Goal: Transaction & Acquisition: Purchase product/service

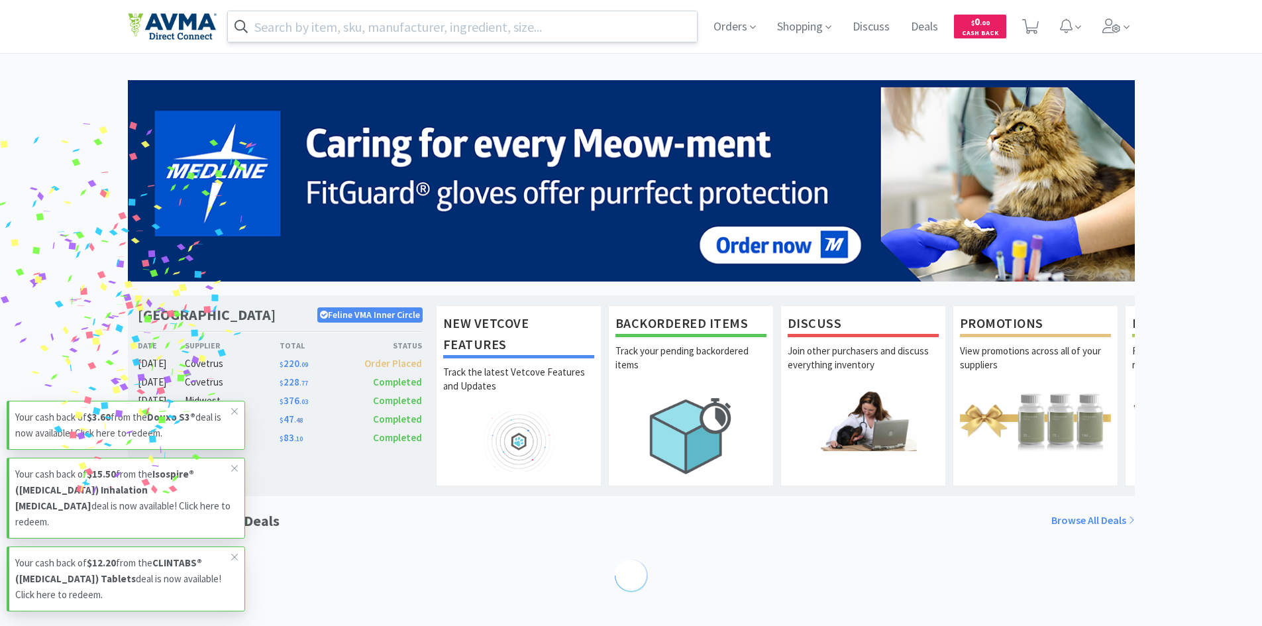
click at [567, 29] on input "text" at bounding box center [463, 26] width 470 height 30
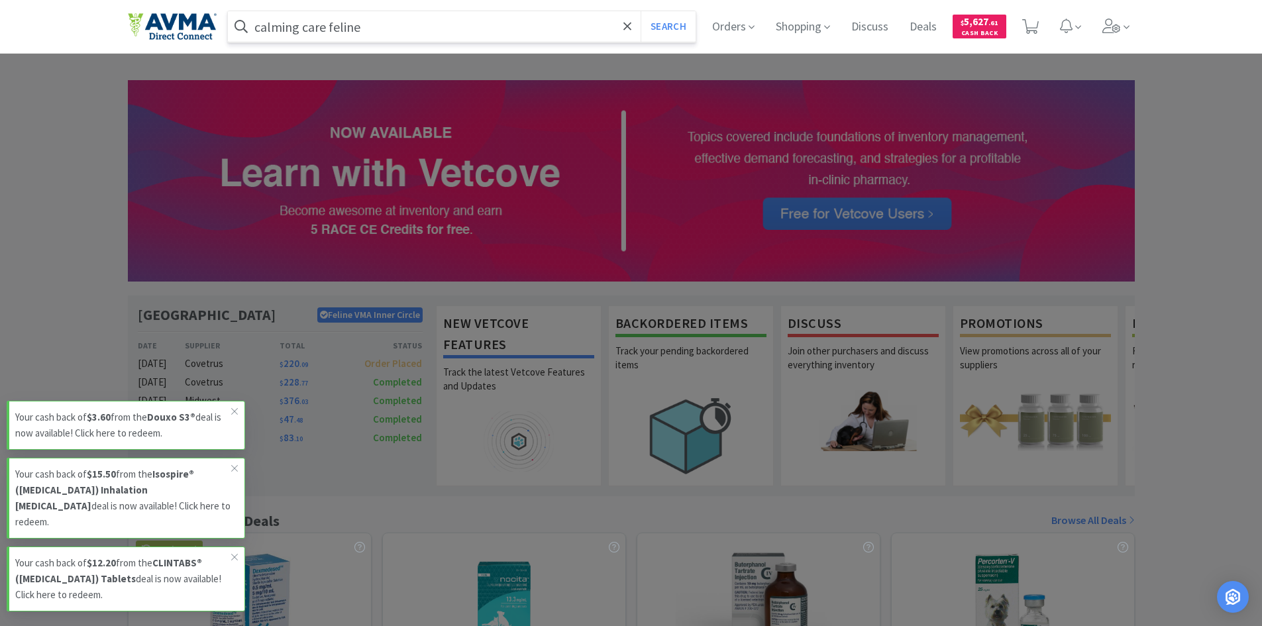
type input "calming care feline"
click at [640, 11] on button "Search" at bounding box center [667, 26] width 55 height 30
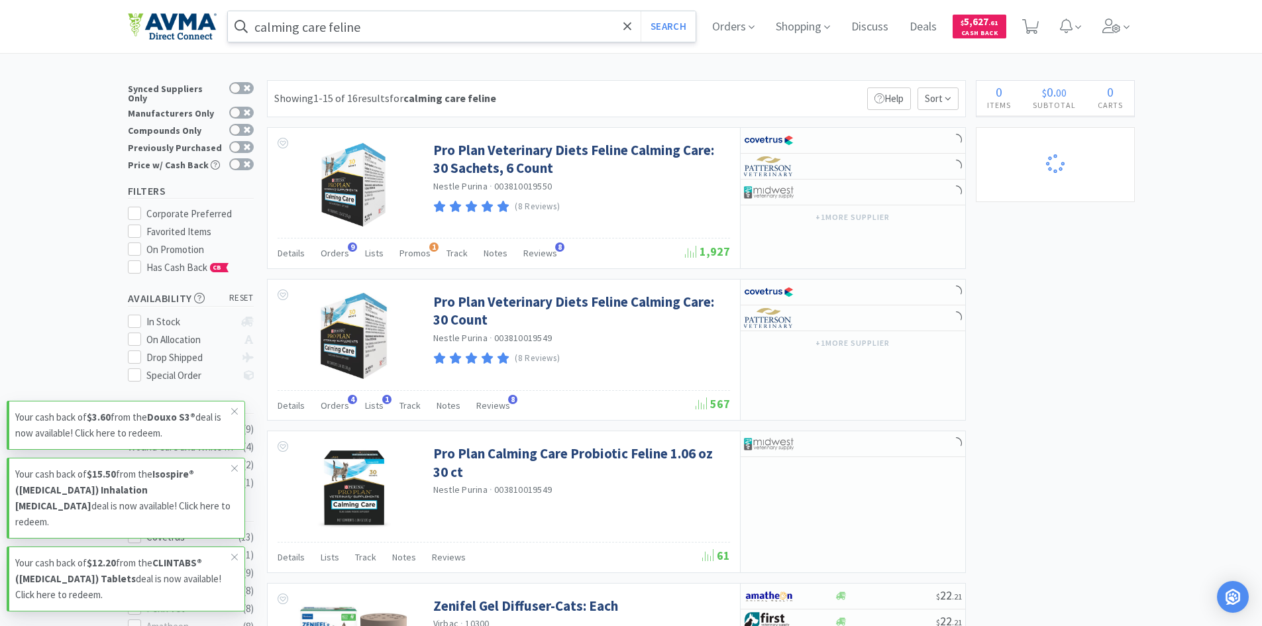
select select "3"
select select "1"
click at [233, 417] on icon at bounding box center [234, 411] width 8 height 11
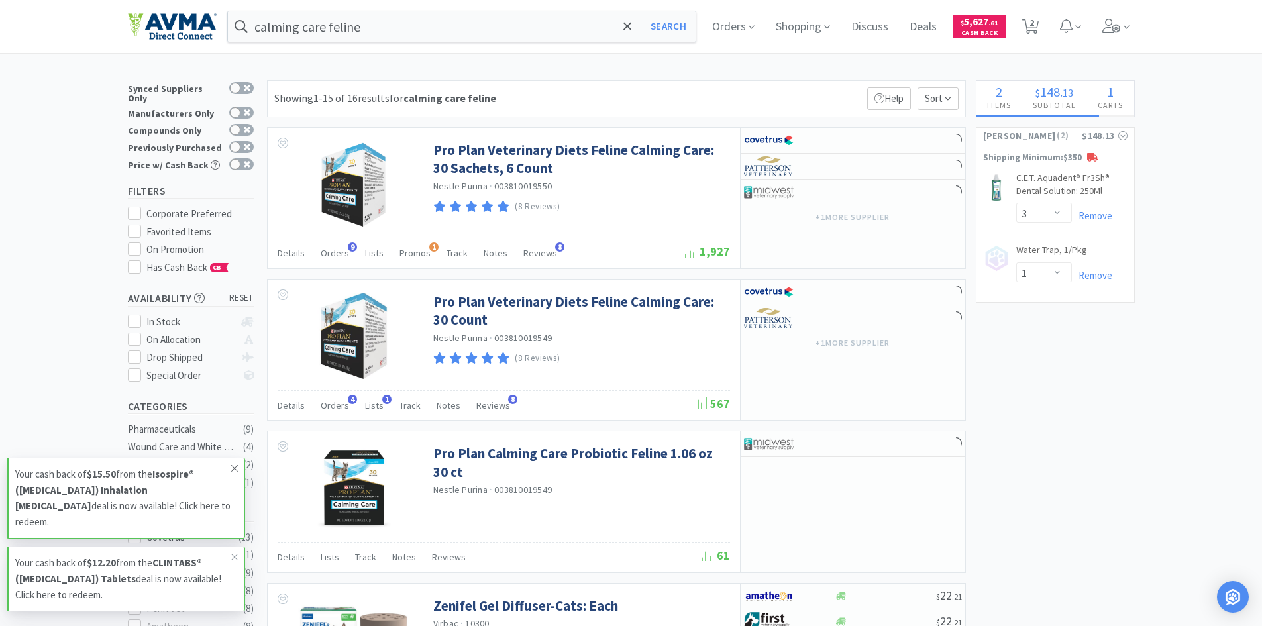
click at [233, 473] on icon at bounding box center [234, 468] width 8 height 11
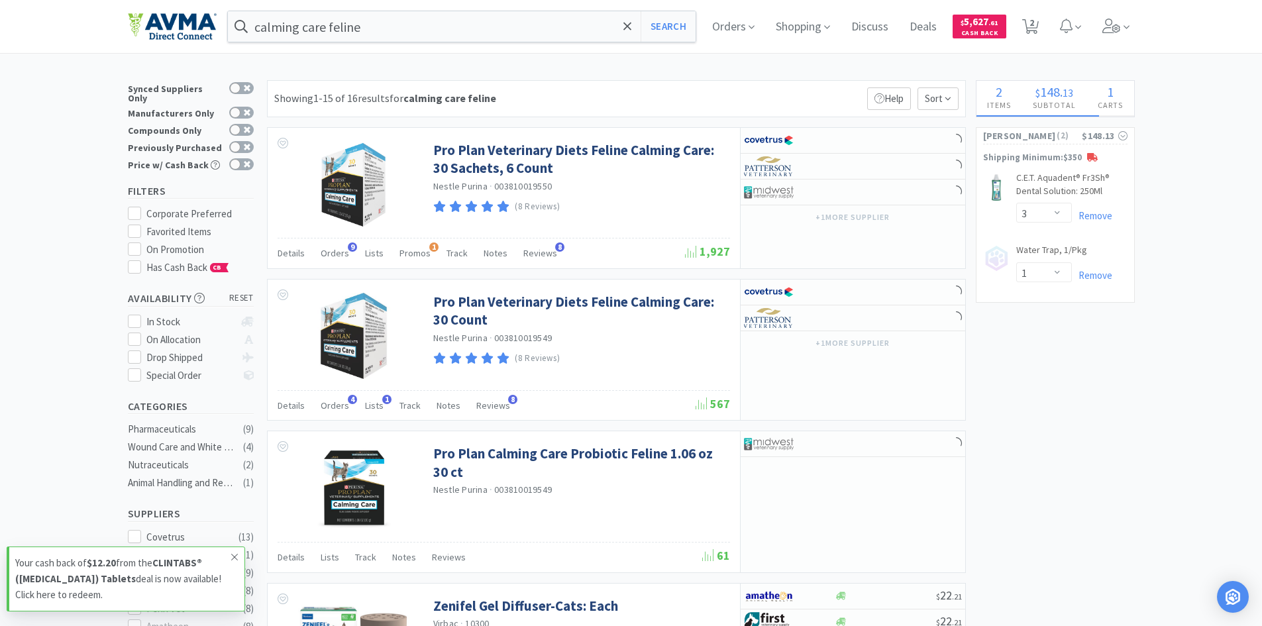
click at [235, 558] on icon at bounding box center [234, 557] width 8 height 11
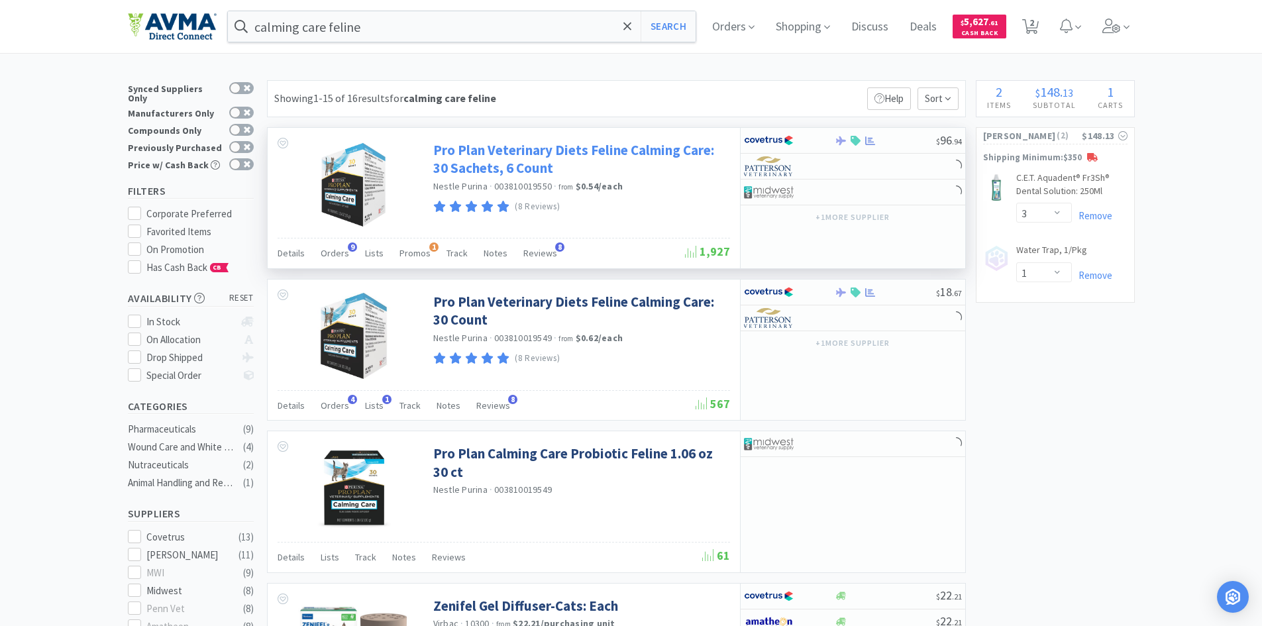
click at [504, 158] on link "Pro Plan Veterinary Diets Feline Calming Care: 30 Sachets, 6 Count" at bounding box center [579, 159] width 293 height 36
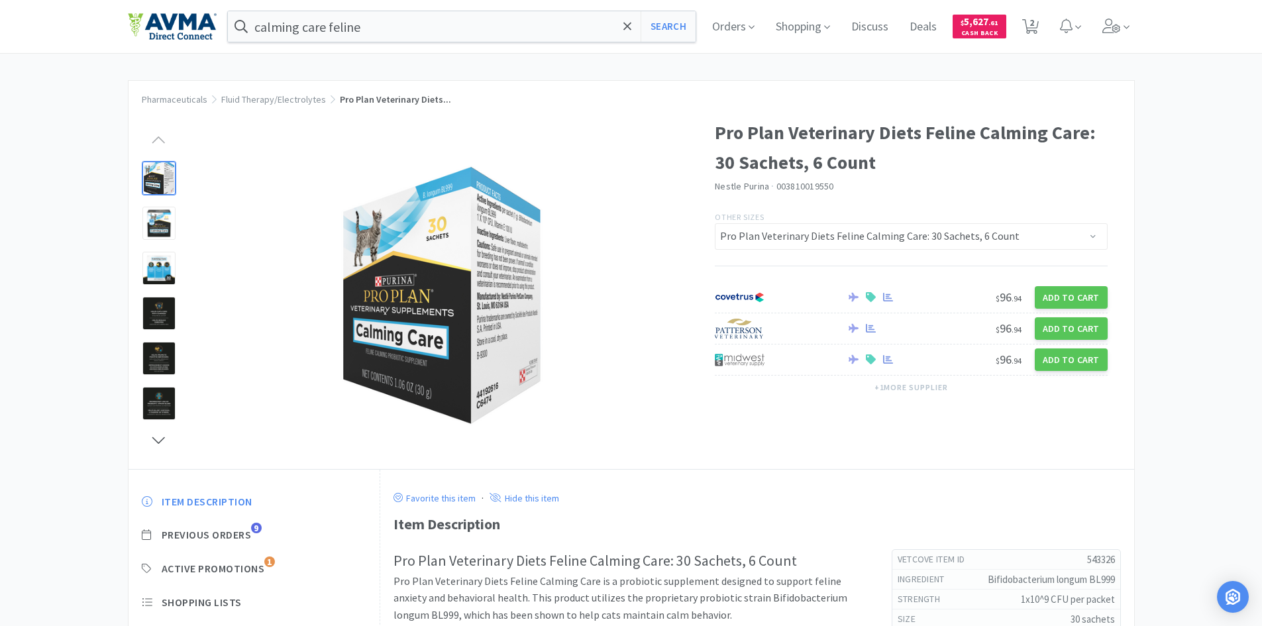
select select "3"
select select "1"
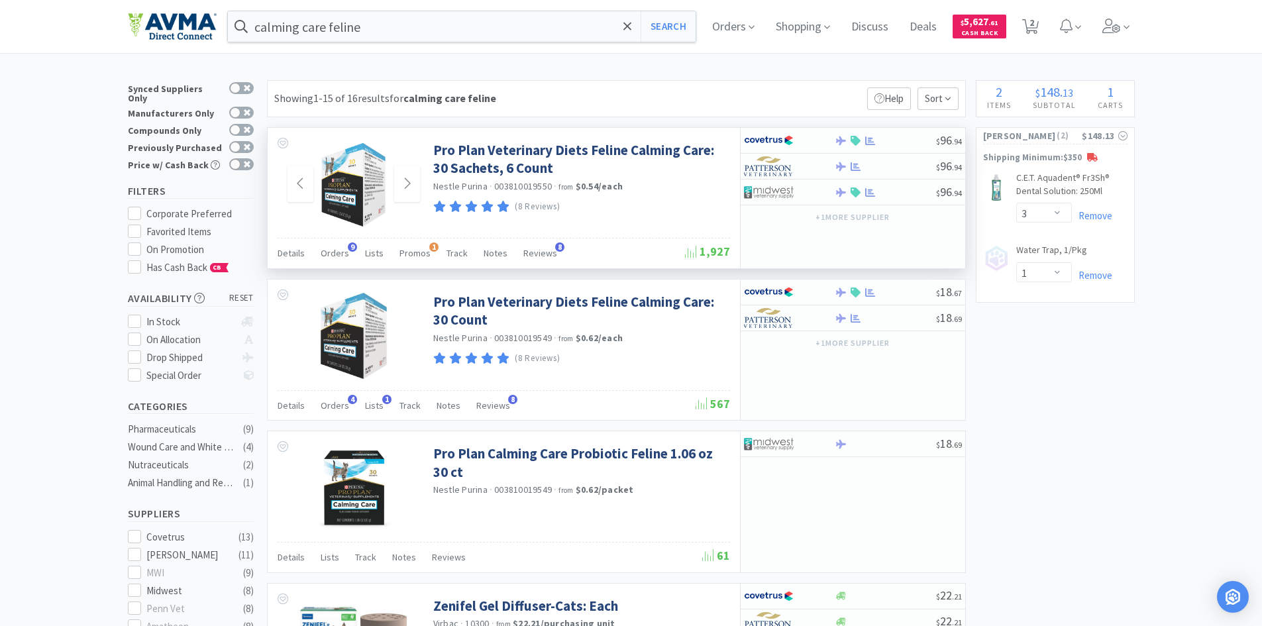
click at [373, 162] on img at bounding box center [354, 184] width 68 height 86
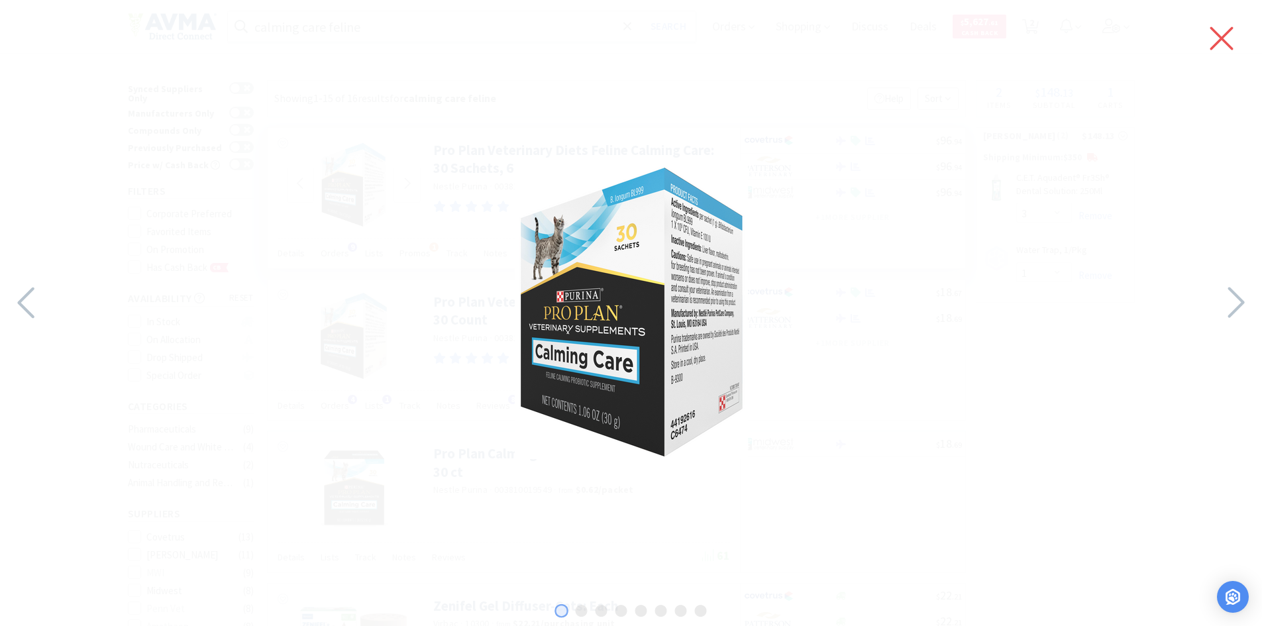
click at [1226, 32] on icon at bounding box center [1221, 38] width 28 height 37
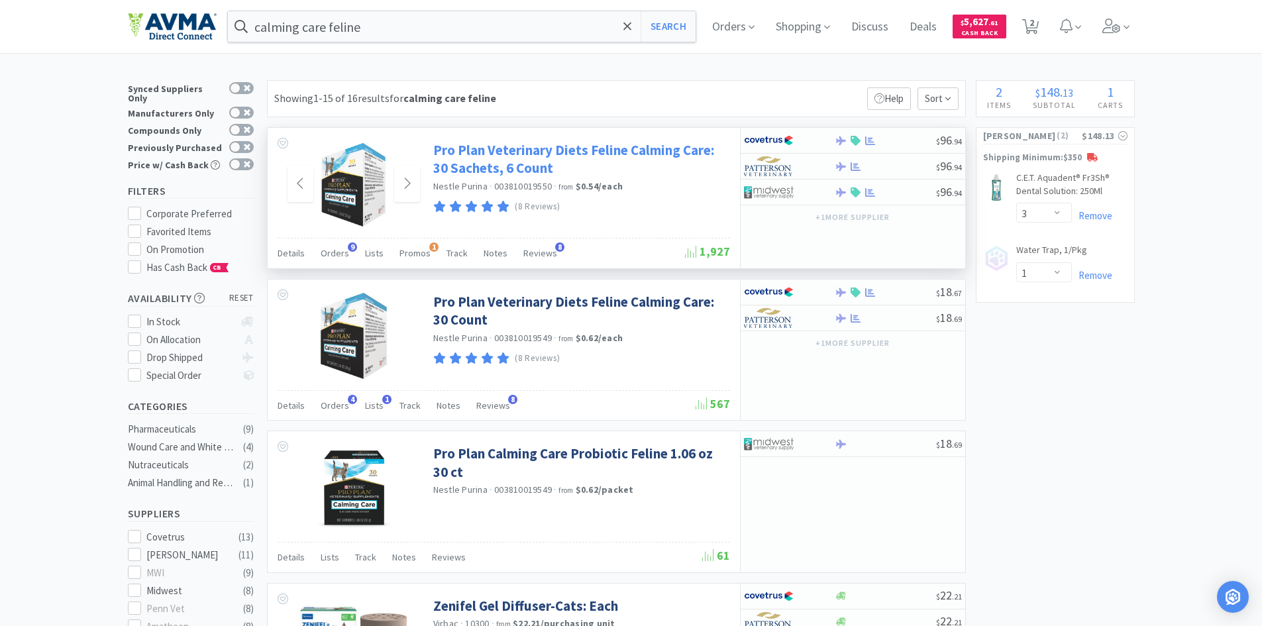
click at [508, 158] on link "Pro Plan Veterinary Diets Feline Calming Care: 30 Sachets, 6 Count" at bounding box center [579, 159] width 293 height 36
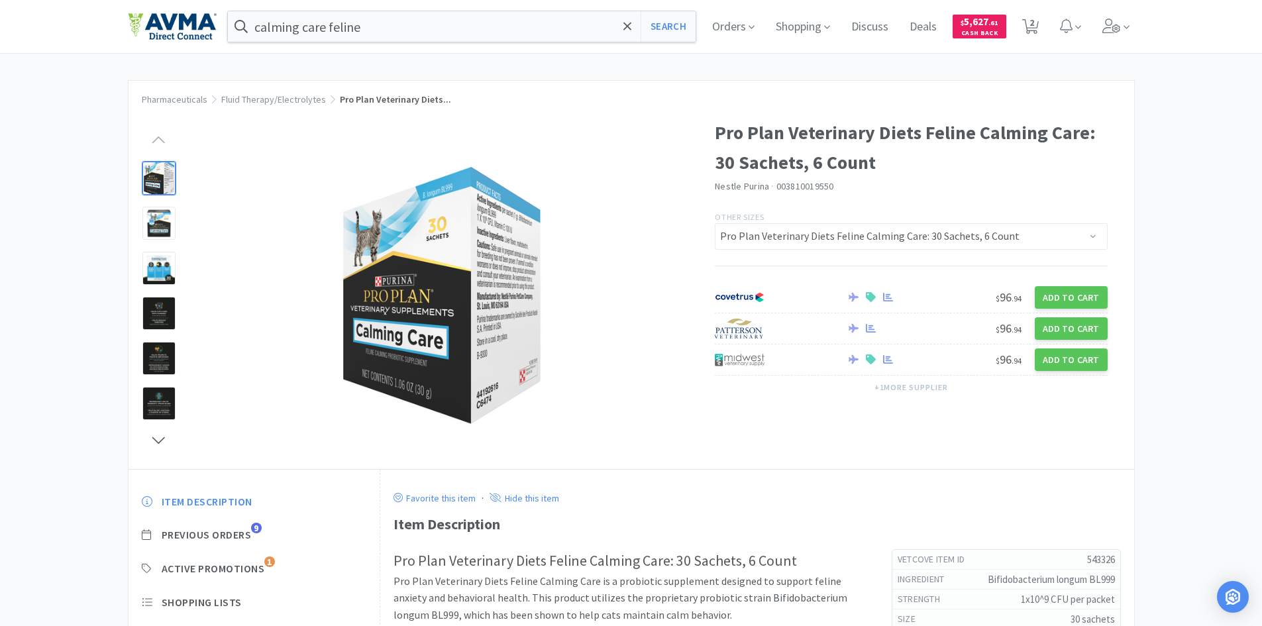
click at [227, 519] on div "Item Description Previous Orders 9 Active Promotions 1 Shopping Lists Track Ite…" at bounding box center [254, 612] width 252 height 262
click at [233, 534] on span "Previous Orders" at bounding box center [207, 535] width 90 height 14
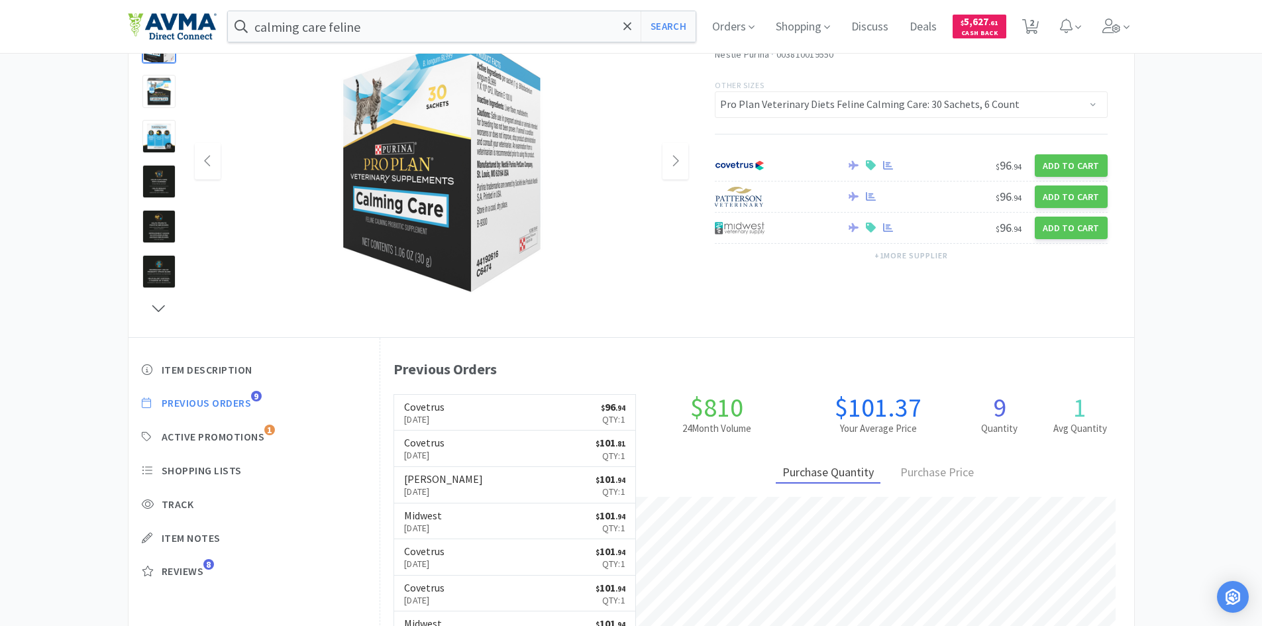
scroll to position [132, 0]
